Goal: Task Accomplishment & Management: Manage account settings

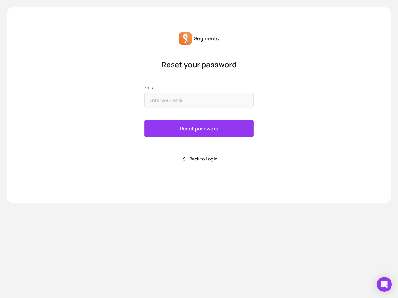
click at [198, 149] on div "Reset password Back to Login" at bounding box center [198, 142] width 109 height 44
click at [384, 285] on icon "Open Intercom Messenger" at bounding box center [384, 284] width 7 height 7
